Goal: Task Accomplishment & Management: Complete application form

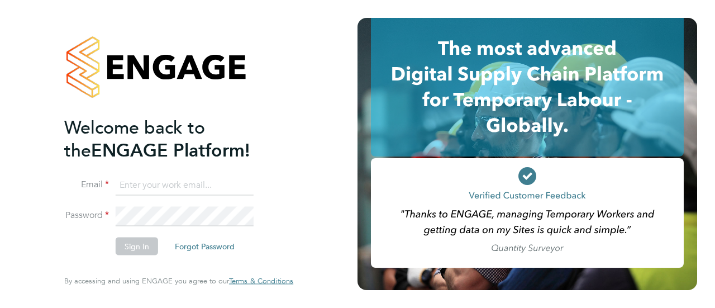
type input "cbedwell@psrsolutions.co.uk"
click at [141, 236] on li "Password" at bounding box center [173, 221] width 218 height 31
click at [141, 247] on button "Sign In" at bounding box center [137, 246] width 42 height 18
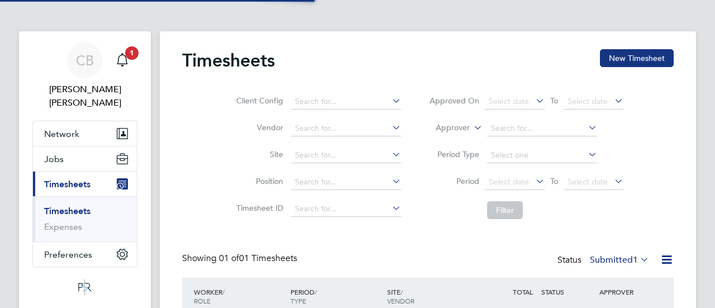
scroll to position [28, 97]
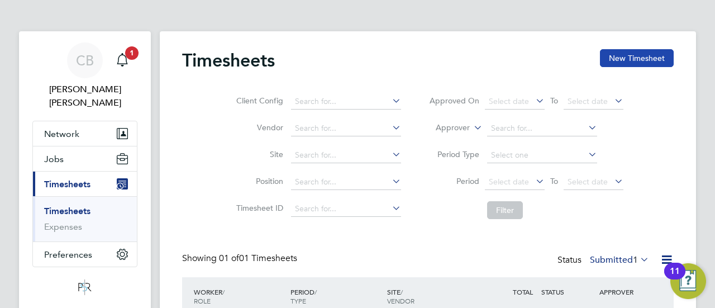
click at [632, 57] on button "New Timesheet" at bounding box center [637, 58] width 74 height 18
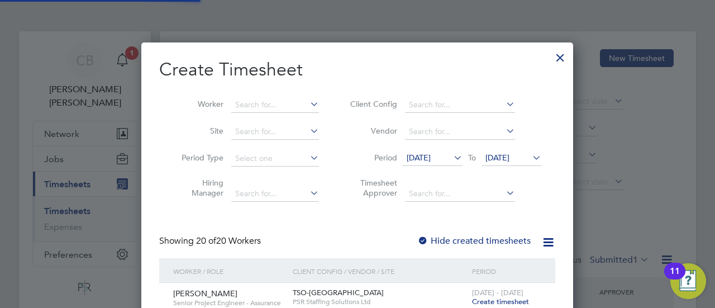
scroll to position [1411, 432]
click at [244, 109] on input at bounding box center [275, 105] width 88 height 16
click at [265, 121] on b "Fielding" at bounding box center [272, 119] width 30 height 9
type input "[PERSON_NAME]"
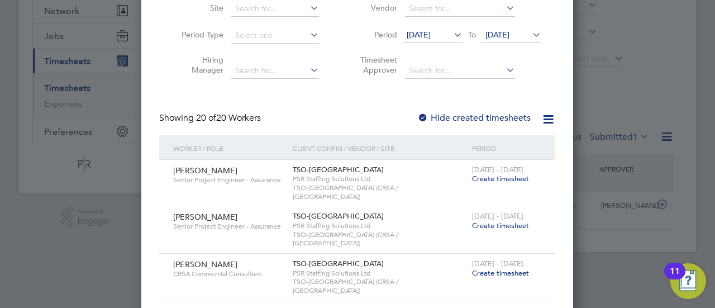
scroll to position [0, 0]
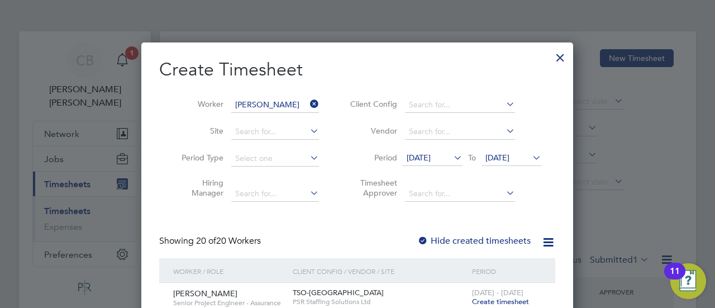
click at [485, 157] on span "[DATE]" at bounding box center [497, 158] width 24 height 10
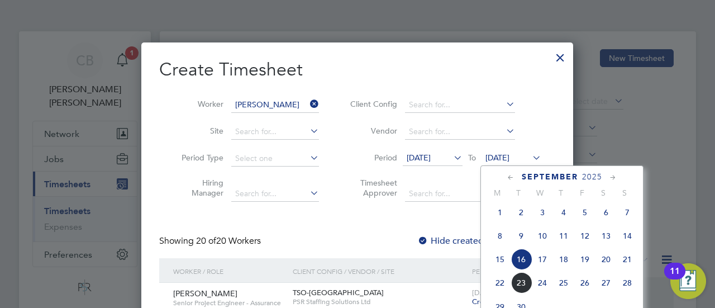
click at [634, 261] on span "21" at bounding box center [627, 259] width 21 height 21
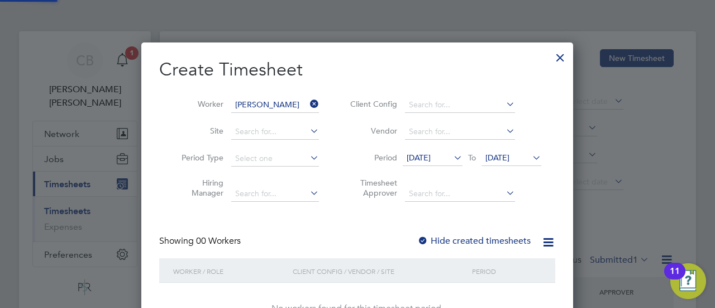
scroll to position [315, 432]
drag, startPoint x: 449, startPoint y: 166, endPoint x: 440, endPoint y: 146, distance: 22.3
click at [440, 146] on li "Period 09 Sep 2025 To 21 Sep 2025" at bounding box center [444, 158] width 222 height 27
click at [431, 158] on span "[DATE]" at bounding box center [419, 158] width 24 height 10
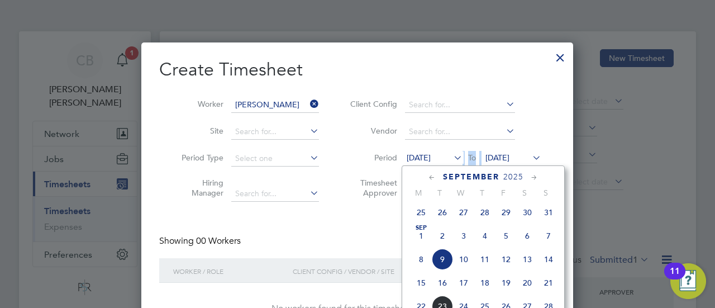
click at [419, 265] on span "8" at bounding box center [421, 259] width 21 height 21
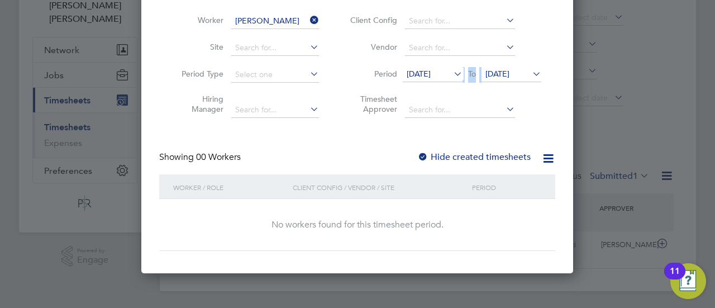
scroll to position [3, 0]
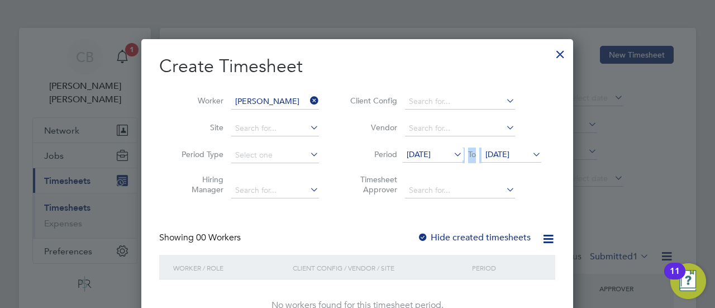
click at [428, 152] on span "08 Sep 2025" at bounding box center [419, 154] width 24 height 10
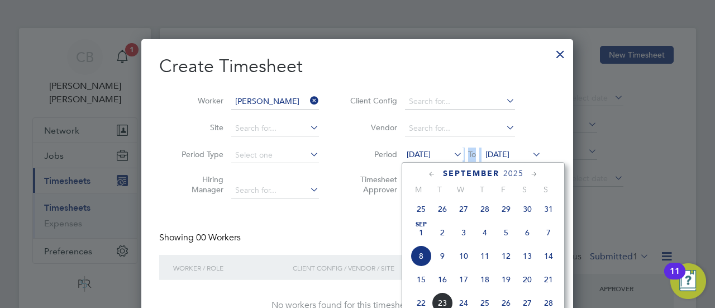
click at [417, 283] on span "15" at bounding box center [421, 279] width 21 height 21
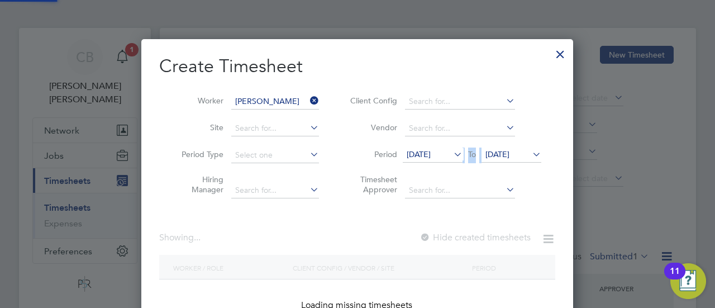
scroll to position [0, 0]
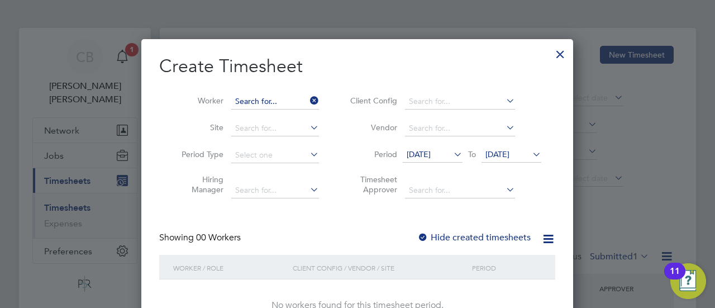
click at [276, 102] on input at bounding box center [275, 102] width 88 height 16
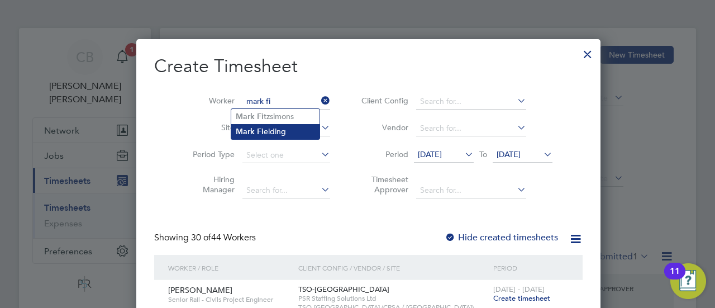
click at [277, 126] on li "Mark Fi elding" at bounding box center [275, 131] width 88 height 15
type input "[PERSON_NAME]"
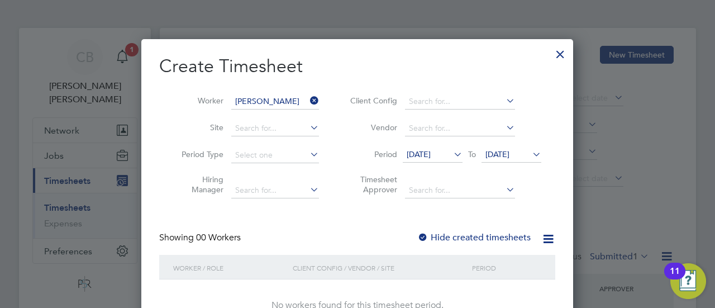
click at [451, 150] on icon at bounding box center [451, 154] width 0 height 16
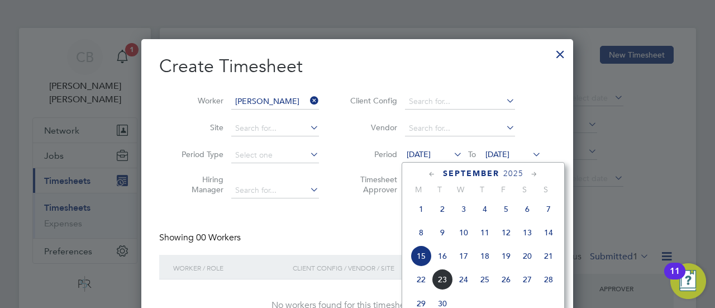
click at [421, 235] on span "8" at bounding box center [421, 232] width 21 height 21
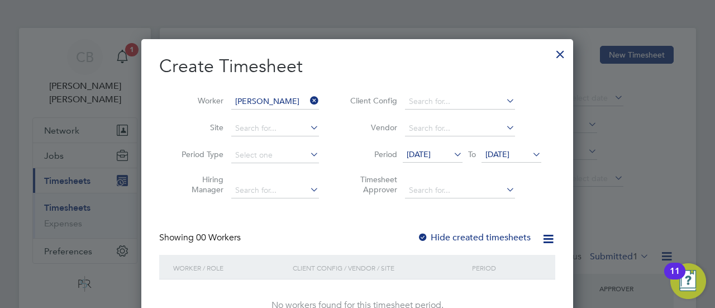
click at [502, 151] on span "[DATE]" at bounding box center [497, 154] width 24 height 10
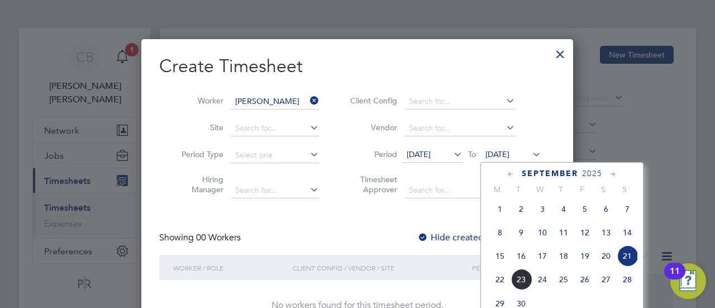
click at [620, 289] on span "28" at bounding box center [627, 279] width 21 height 21
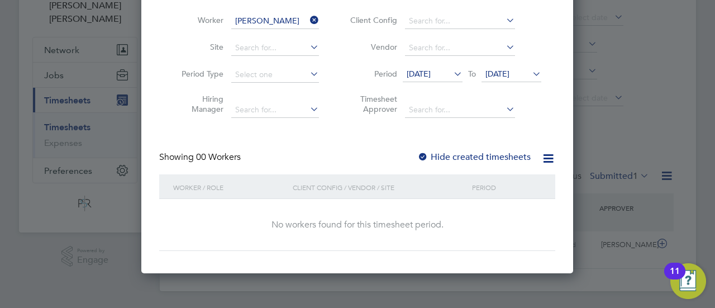
click at [501, 155] on label "Hide created timesheets" at bounding box center [473, 156] width 113 height 11
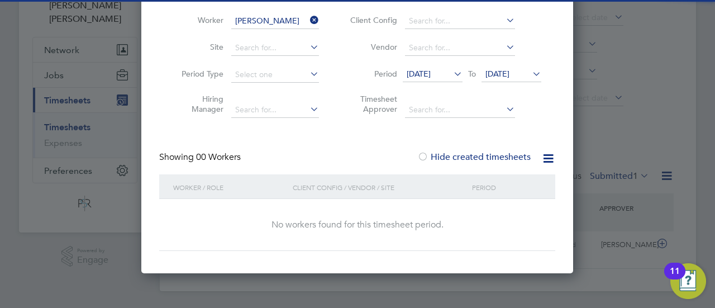
click at [501, 155] on label "Hide created timesheets" at bounding box center [473, 156] width 113 height 11
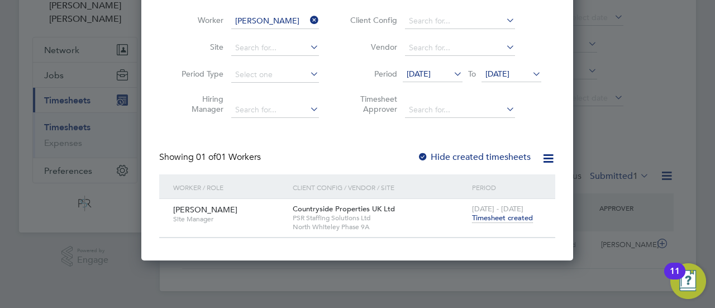
click at [501, 217] on span "Timesheet created" at bounding box center [502, 218] width 61 height 10
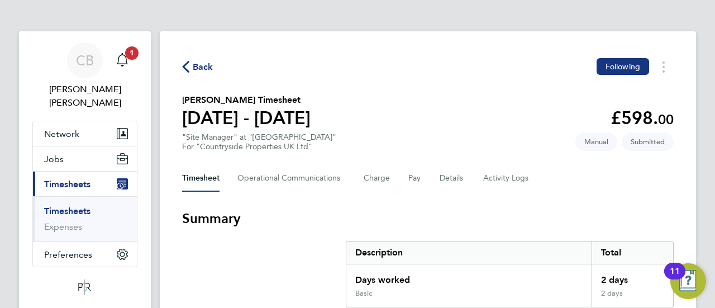
scroll to position [263, 0]
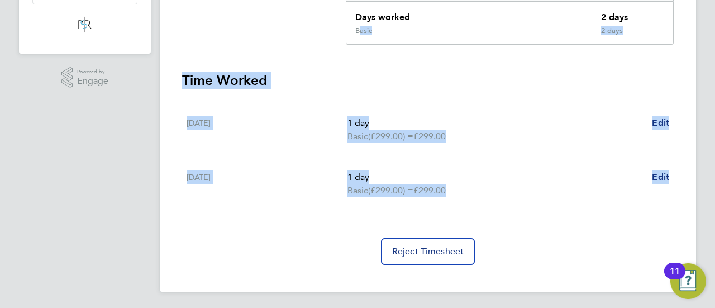
drag, startPoint x: 437, startPoint y: 302, endPoint x: 372, endPoint y: 268, distance: 73.5
click at [372, 268] on div "Back Following Mark Fielding's Timesheet 15 - 21 Sept 2025 £598. 00 "Site Manag…" at bounding box center [428, 30] width 536 height 523
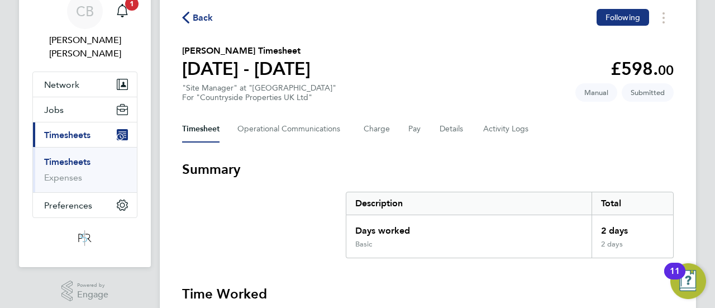
scroll to position [0, 0]
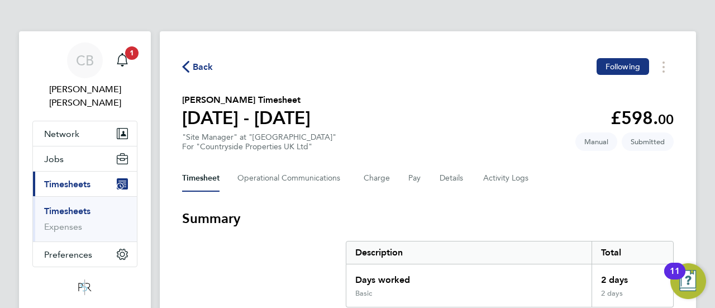
click at [202, 67] on span "Back" at bounding box center [203, 66] width 21 height 13
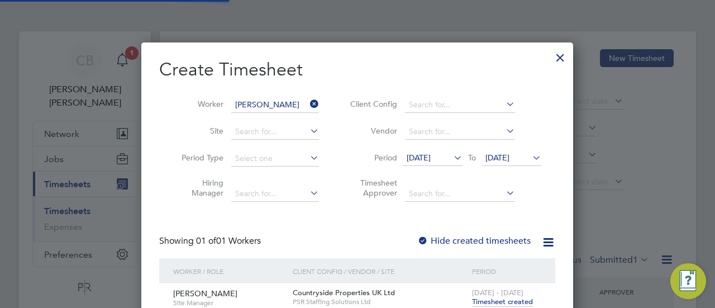
scroll to position [28, 97]
click at [627, 113] on div at bounding box center [357, 154] width 715 height 308
click at [568, 63] on div at bounding box center [560, 55] width 20 height 20
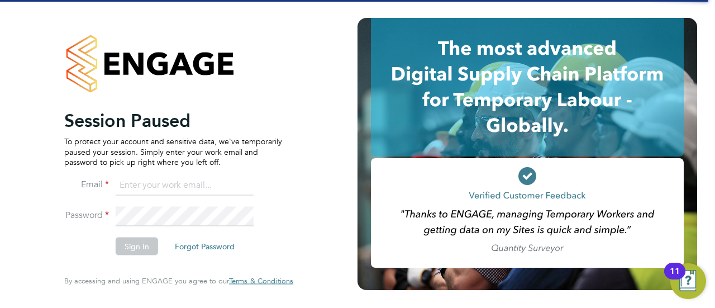
type input "cbedwell@psrsolutions.co.uk"
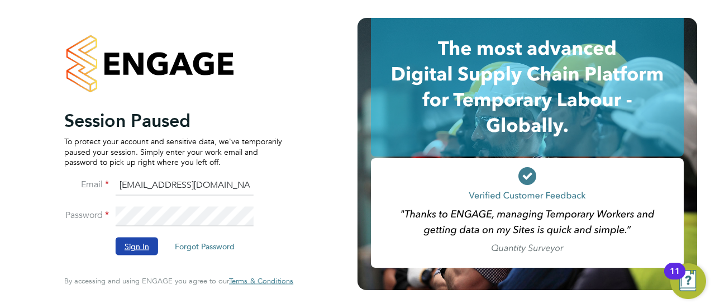
click at [136, 244] on button "Sign In" at bounding box center [137, 246] width 42 height 18
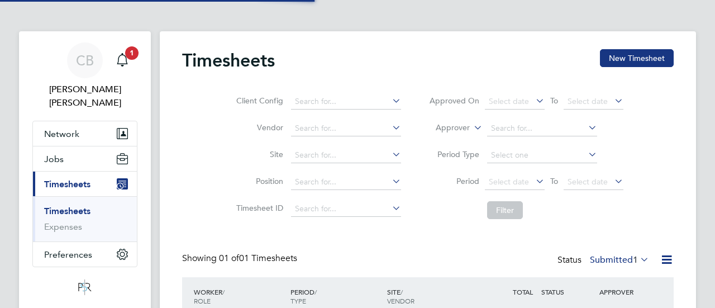
scroll to position [28, 97]
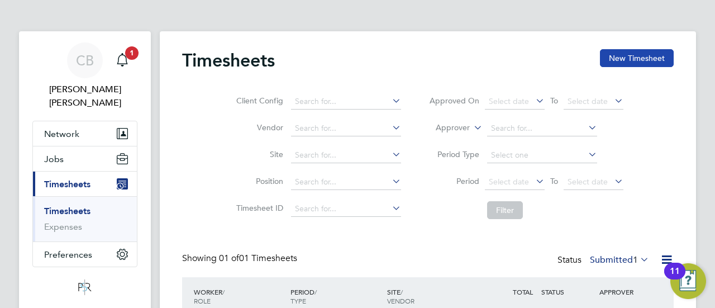
click at [616, 62] on button "New Timesheet" at bounding box center [637, 58] width 74 height 18
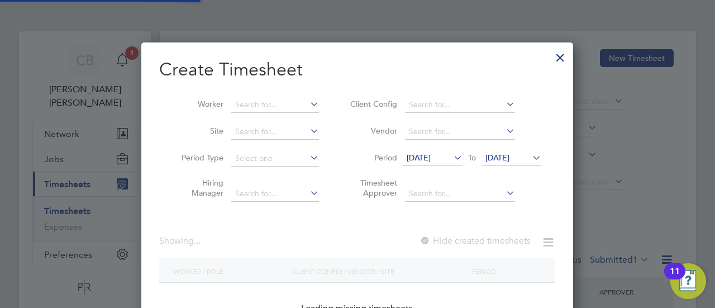
scroll to position [1411, 432]
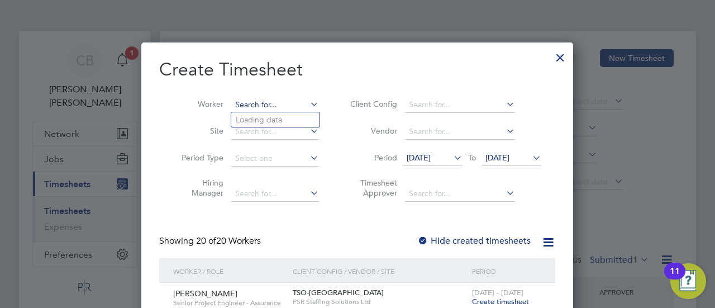
click at [273, 106] on input at bounding box center [275, 105] width 88 height 16
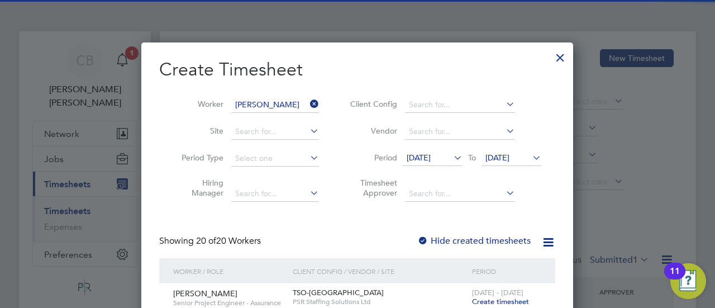
click at [283, 118] on b "Fielding" at bounding box center [272, 119] width 30 height 9
type input "[PERSON_NAME]"
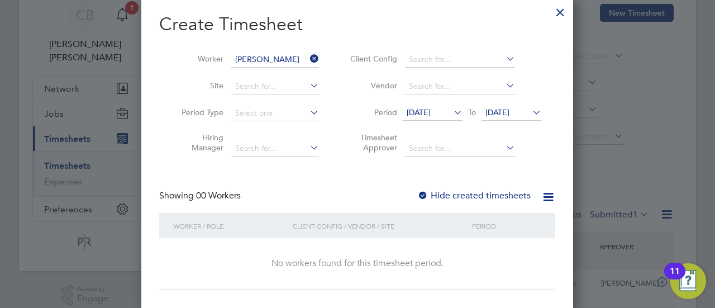
scroll to position [46, 0]
click at [484, 192] on label "Hide created timesheets" at bounding box center [473, 194] width 113 height 11
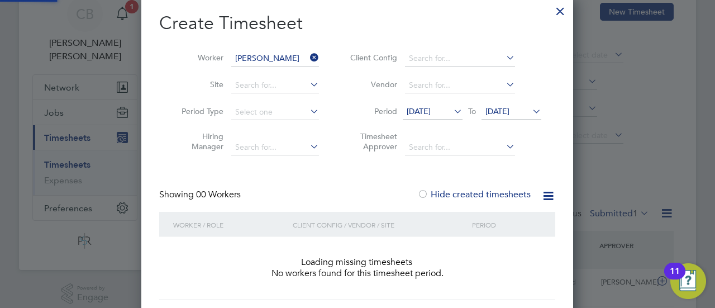
scroll to position [315, 432]
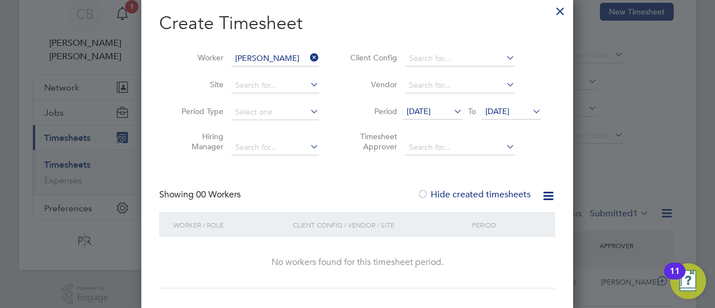
click at [520, 116] on span "[DATE]" at bounding box center [512, 111] width 60 height 15
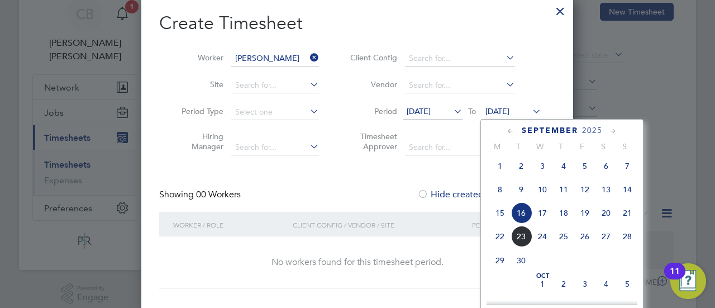
click at [627, 223] on span "21" at bounding box center [627, 212] width 21 height 21
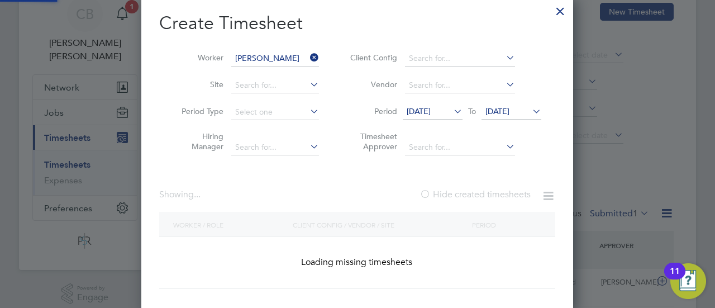
scroll to position [301, 432]
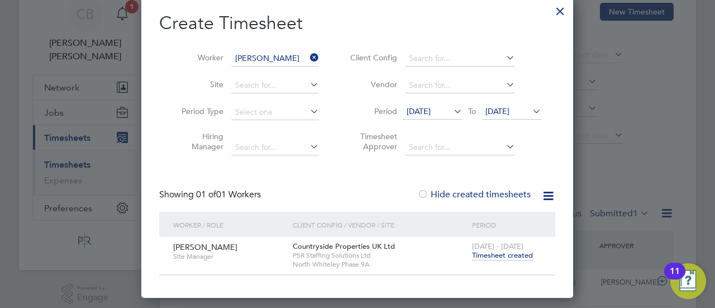
click at [497, 256] on span "Timesheet created" at bounding box center [502, 255] width 61 height 10
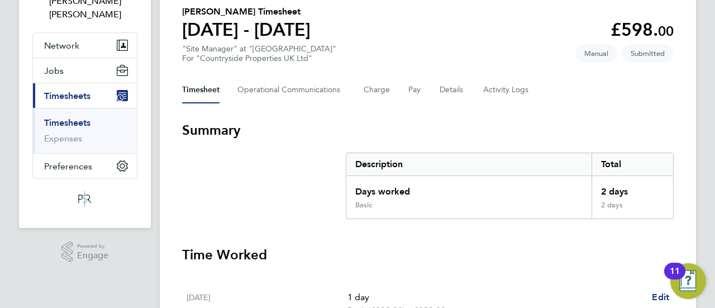
scroll to position [78, 0]
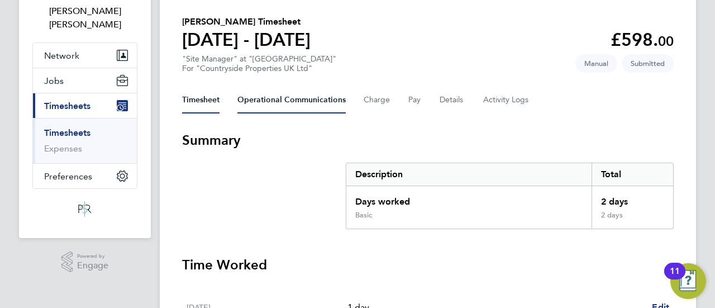
click at [301, 112] on Communications-tab "Operational Communications" at bounding box center [291, 100] width 108 height 27
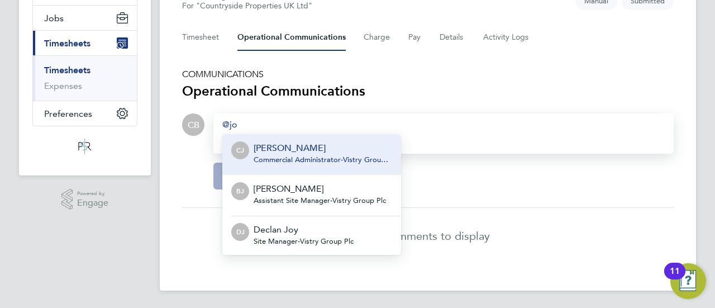
scroll to position [137, 0]
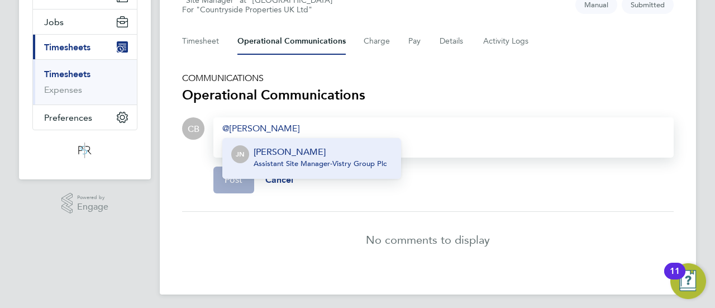
click at [323, 168] on div "[PERSON_NAME] Assistant Site Manager - Vistry Group Plc" at bounding box center [320, 158] width 133 height 27
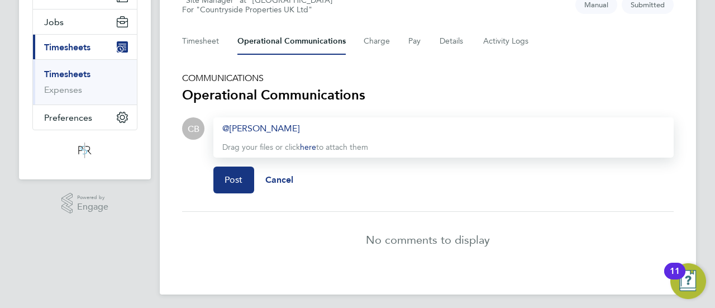
click at [232, 193] on div "Post Cancel" at bounding box center [443, 180] width 460 height 45
click at [237, 180] on span "Post" at bounding box center [234, 179] width 18 height 11
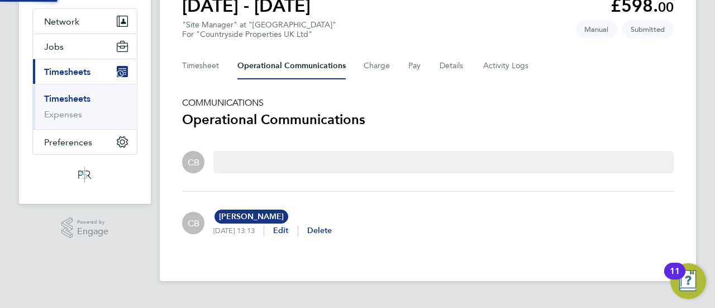
scroll to position [102, 0]
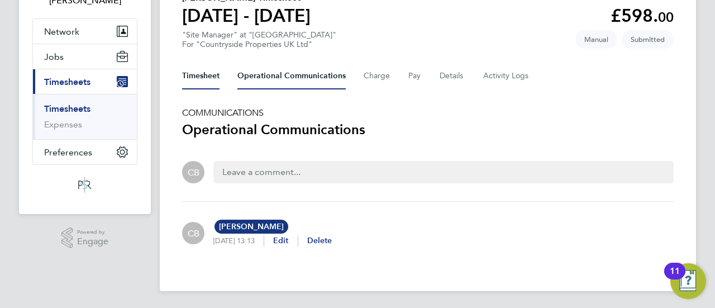
click at [209, 85] on button "Timesheet" at bounding box center [200, 76] width 37 height 27
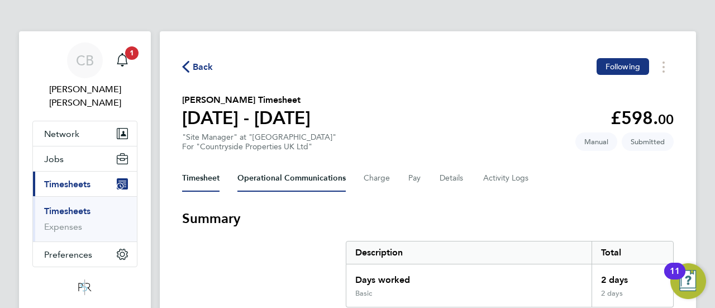
click at [289, 183] on Communications-tab "Operational Communications" at bounding box center [291, 178] width 108 height 27
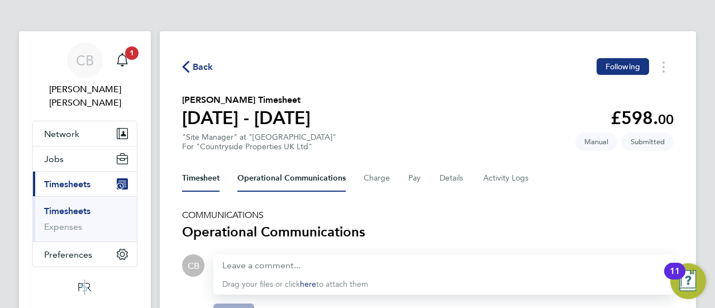
click at [217, 172] on button "Timesheet" at bounding box center [200, 178] width 37 height 27
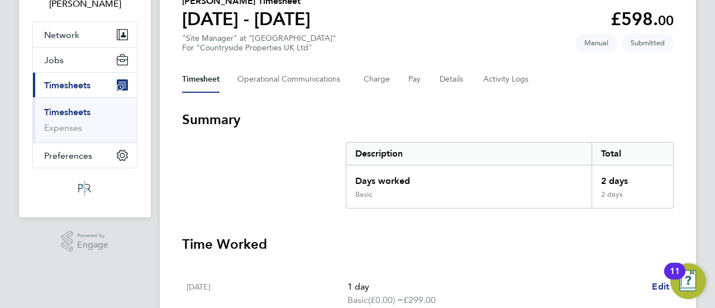
scroll to position [98, 0]
click at [457, 244] on h3 "Time Worked" at bounding box center [428, 245] width 492 height 18
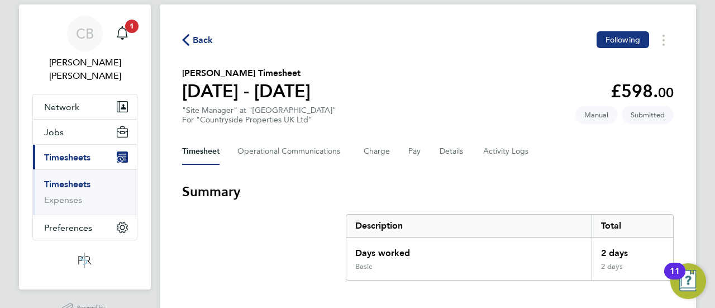
scroll to position [26, 0]
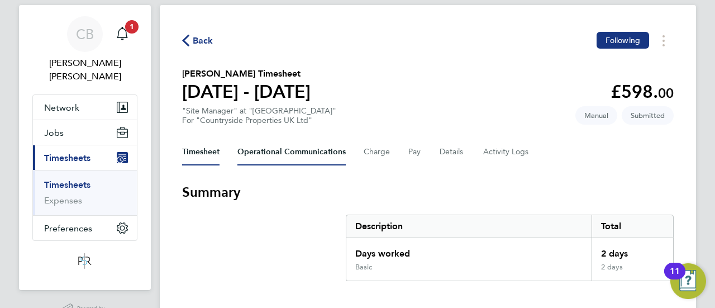
click at [299, 152] on Communications-tab "Operational Communications" at bounding box center [291, 152] width 108 height 27
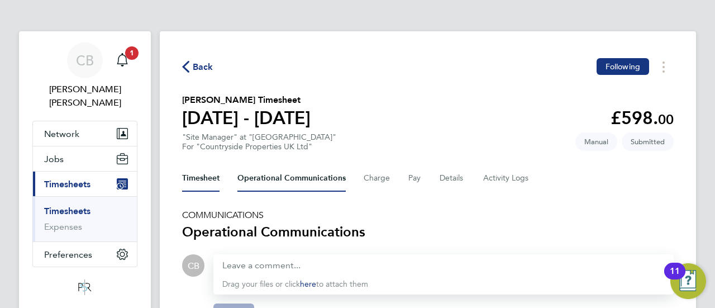
click at [206, 182] on button "Timesheet" at bounding box center [200, 178] width 37 height 27
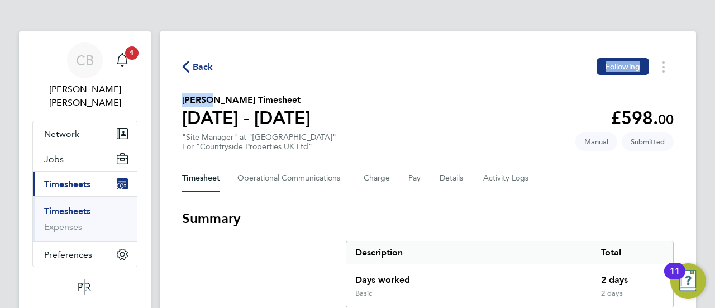
click at [204, 75] on div "Back Following [PERSON_NAME] Timesheet [DATE] - [DATE] £598. 00 "Site Manager" …" at bounding box center [428, 292] width 536 height 523
click at [239, 120] on h1 "[DATE] - [DATE]" at bounding box center [246, 118] width 128 height 22
click at [206, 62] on span "Back" at bounding box center [203, 66] width 21 height 13
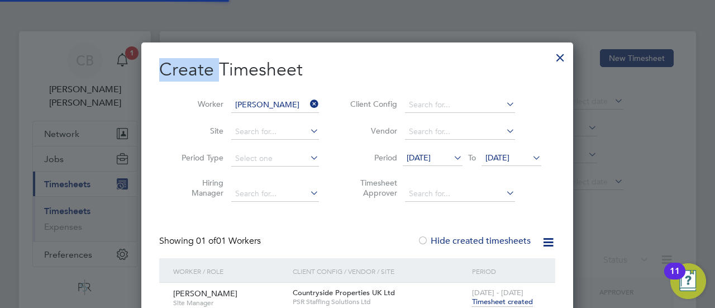
scroll to position [301, 432]
click at [206, 62] on h2 "Create Timesheet" at bounding box center [357, 69] width 396 height 23
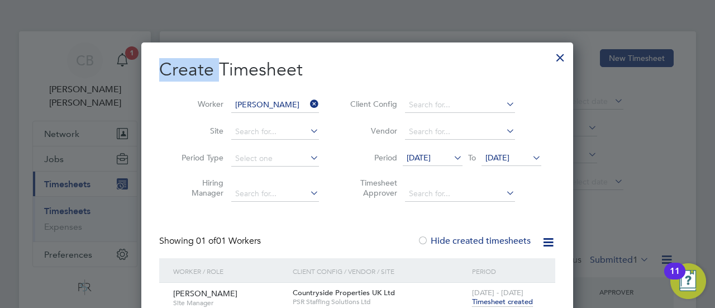
click at [206, 62] on h2 "Create Timesheet" at bounding box center [357, 69] width 396 height 23
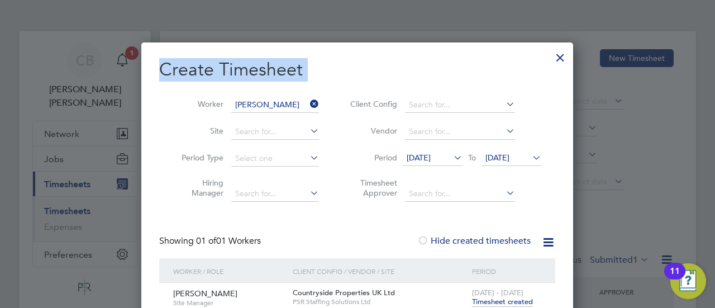
click at [206, 62] on h2 "Create Timesheet" at bounding box center [357, 69] width 396 height 23
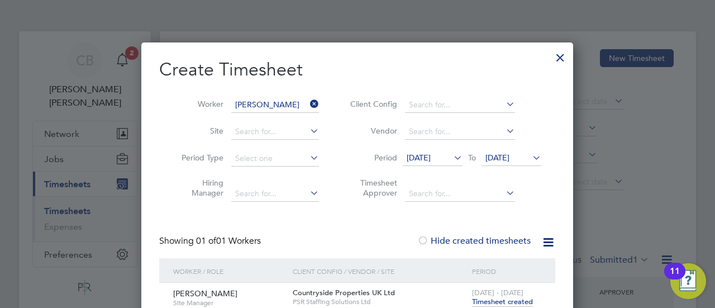
click at [206, 62] on h2 "Create Timesheet" at bounding box center [357, 69] width 396 height 23
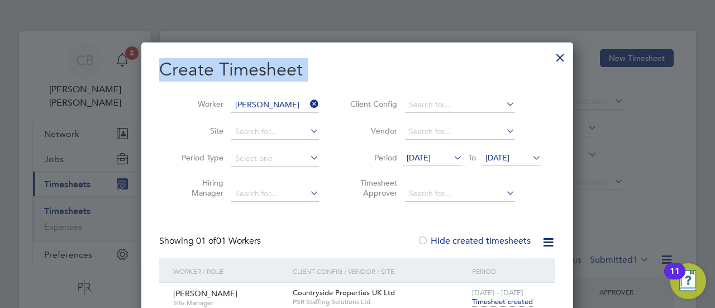
click at [206, 62] on h2 "Create Timesheet" at bounding box center [357, 69] width 396 height 23
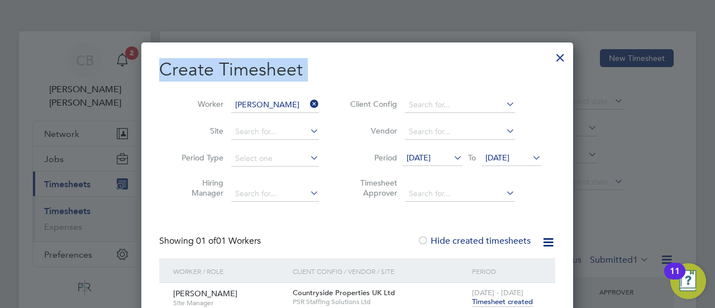
click at [206, 62] on h2 "Create Timesheet" at bounding box center [357, 69] width 396 height 23
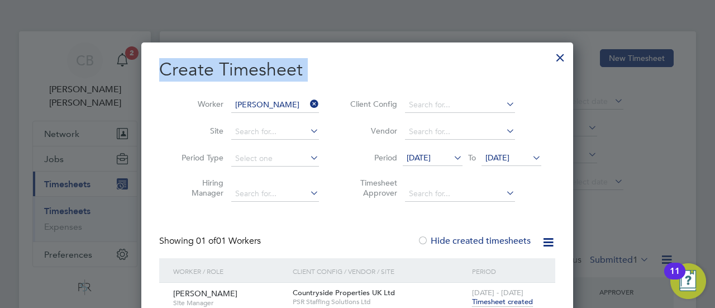
click at [206, 62] on h2 "Create Timesheet" at bounding box center [357, 69] width 396 height 23
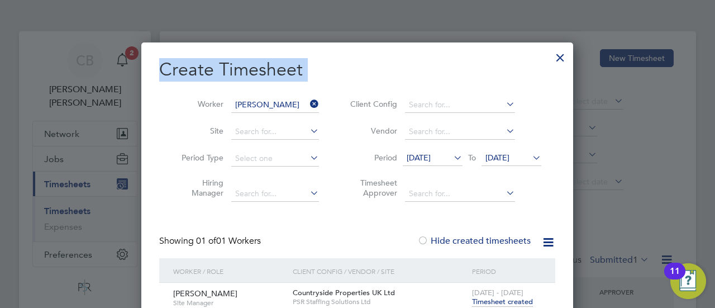
click at [206, 62] on h2 "Create Timesheet" at bounding box center [357, 69] width 396 height 23
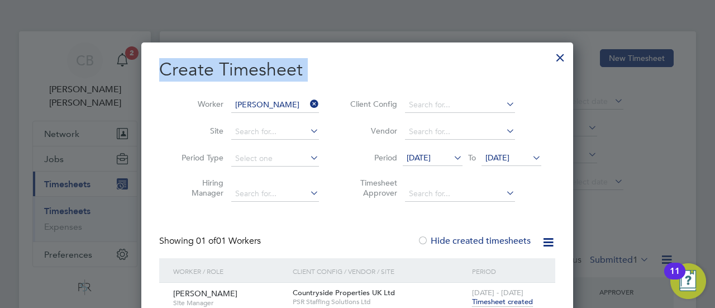
click at [206, 62] on h2 "Create Timesheet" at bounding box center [357, 69] width 396 height 23
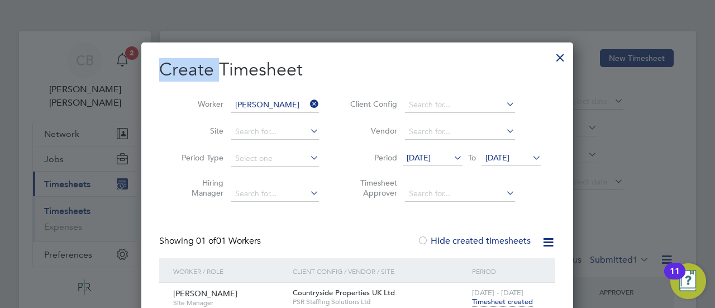
click at [206, 62] on h2 "Create Timesheet" at bounding box center [357, 69] width 396 height 23
click at [206, 58] on h2 "Create Timesheet" at bounding box center [357, 69] width 396 height 23
